Goal: Task Accomplishment & Management: Use online tool/utility

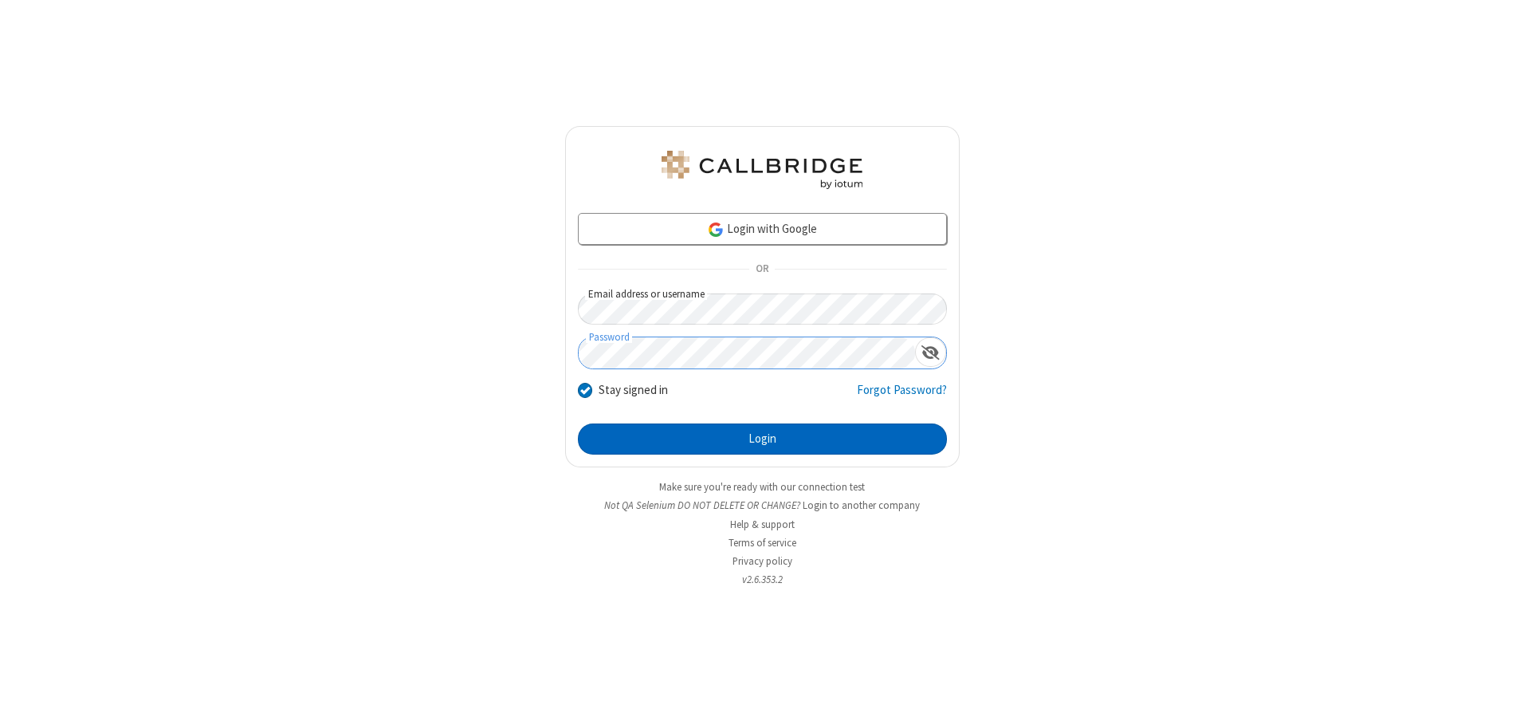
click at [762, 438] on button "Login" at bounding box center [762, 439] width 369 height 32
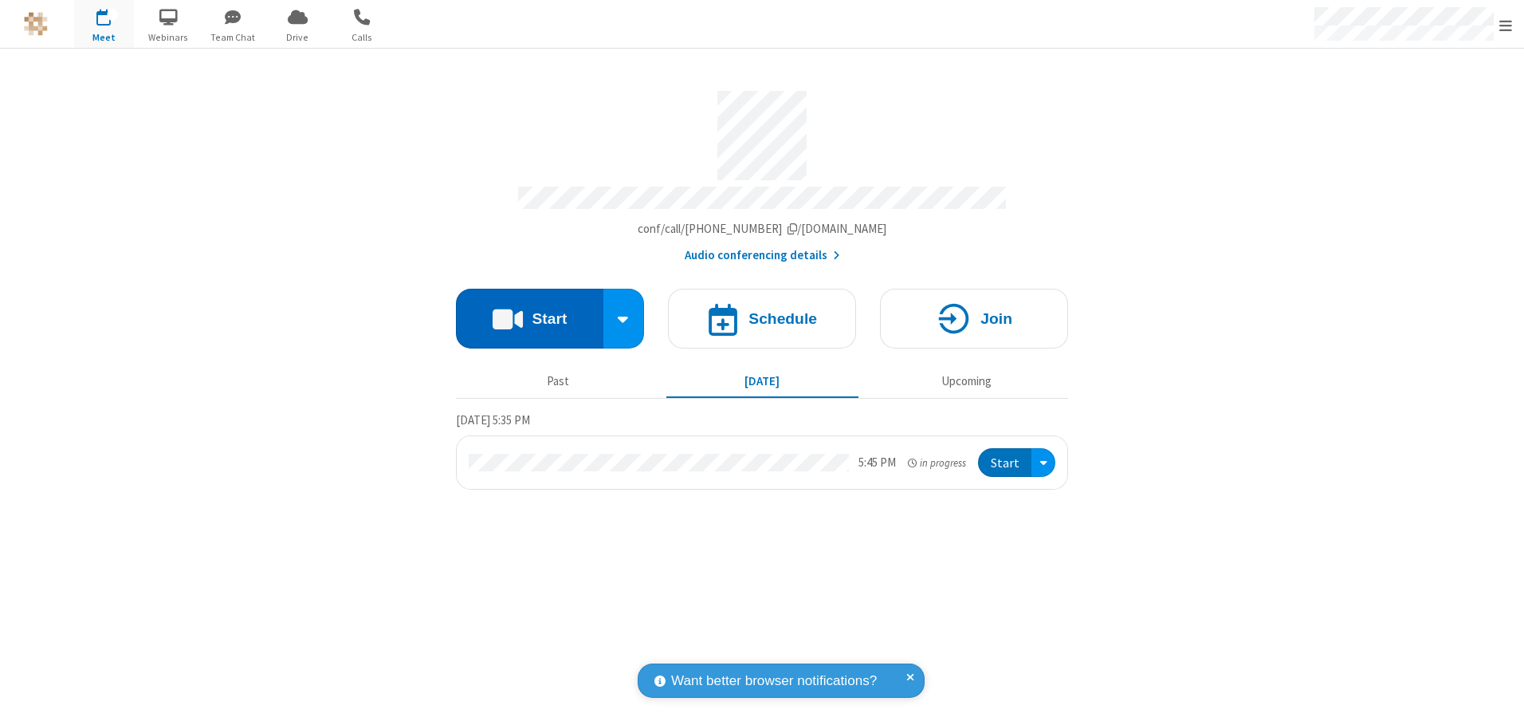
click at [529, 312] on button "Start" at bounding box center [529, 319] width 147 height 60
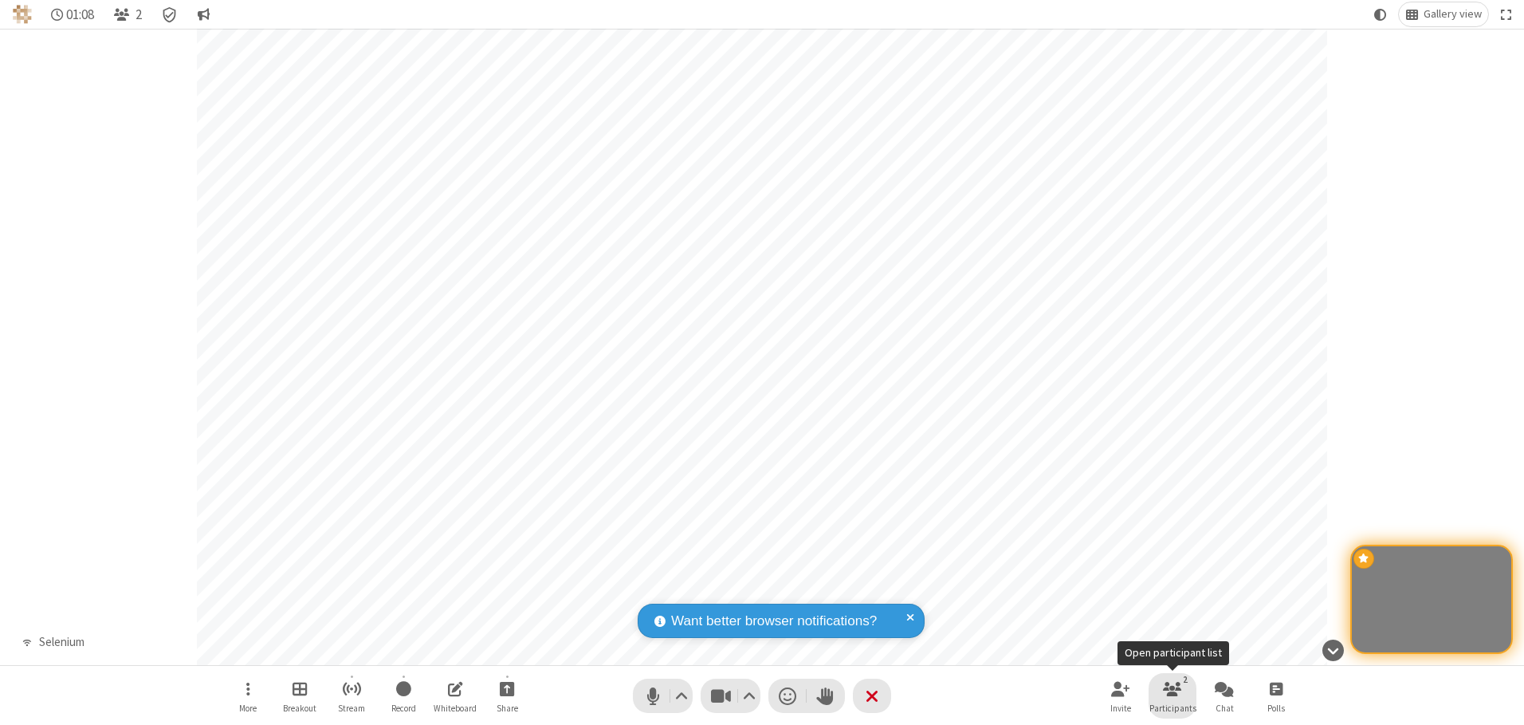
click at [1173, 707] on span "Participants" at bounding box center [1172, 708] width 47 height 10
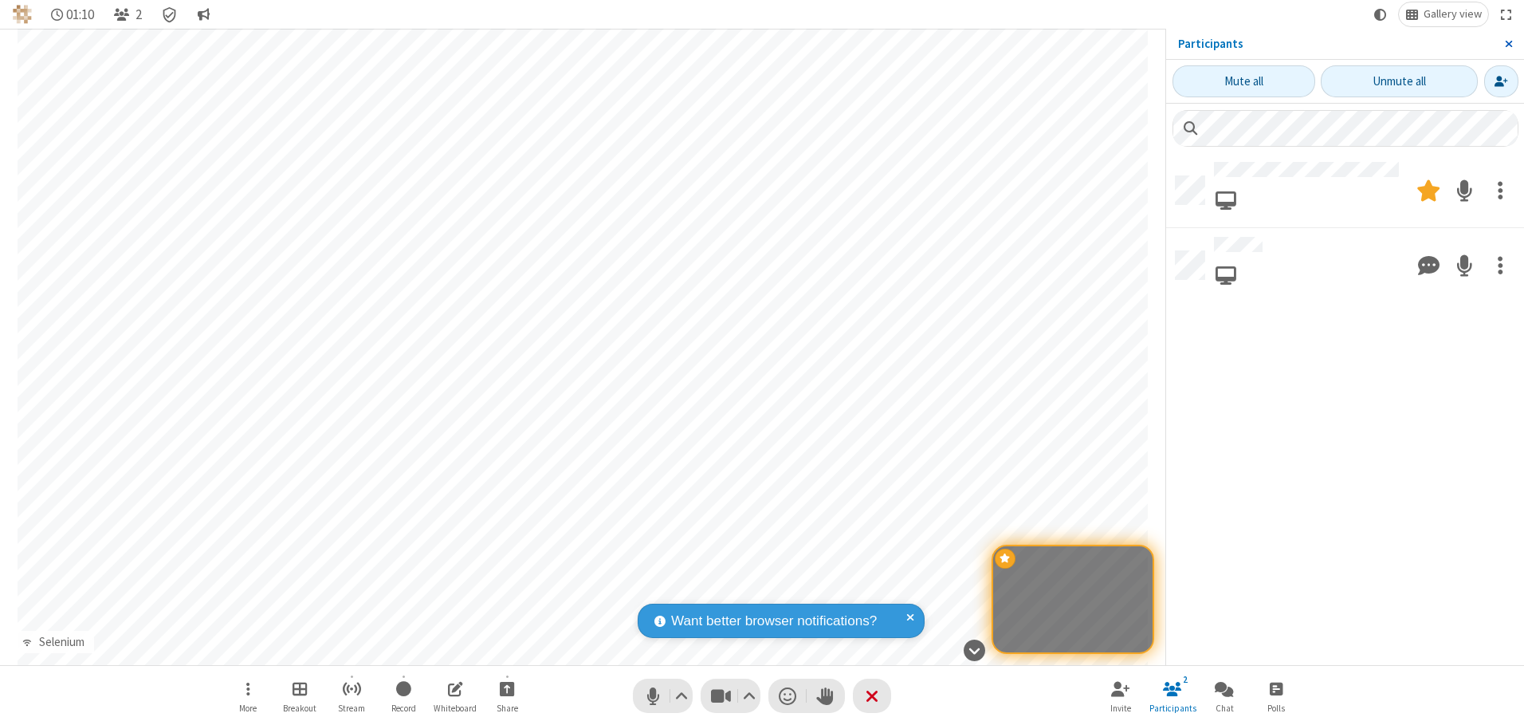
click at [1508, 44] on span "Close sidebar" at bounding box center [1509, 43] width 8 height 13
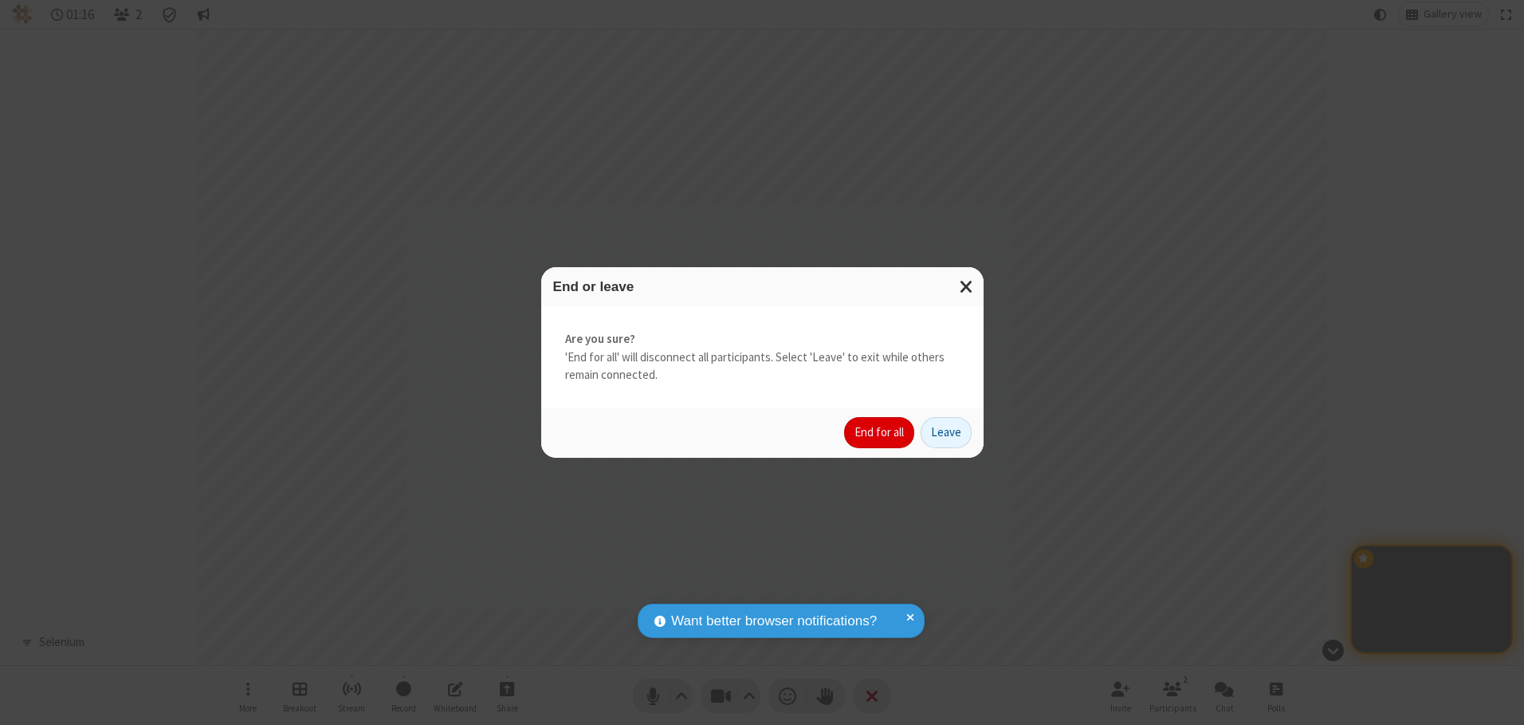
click at [880, 432] on button "End for all" at bounding box center [879, 433] width 70 height 32
